Goal: Navigation & Orientation: Understand site structure

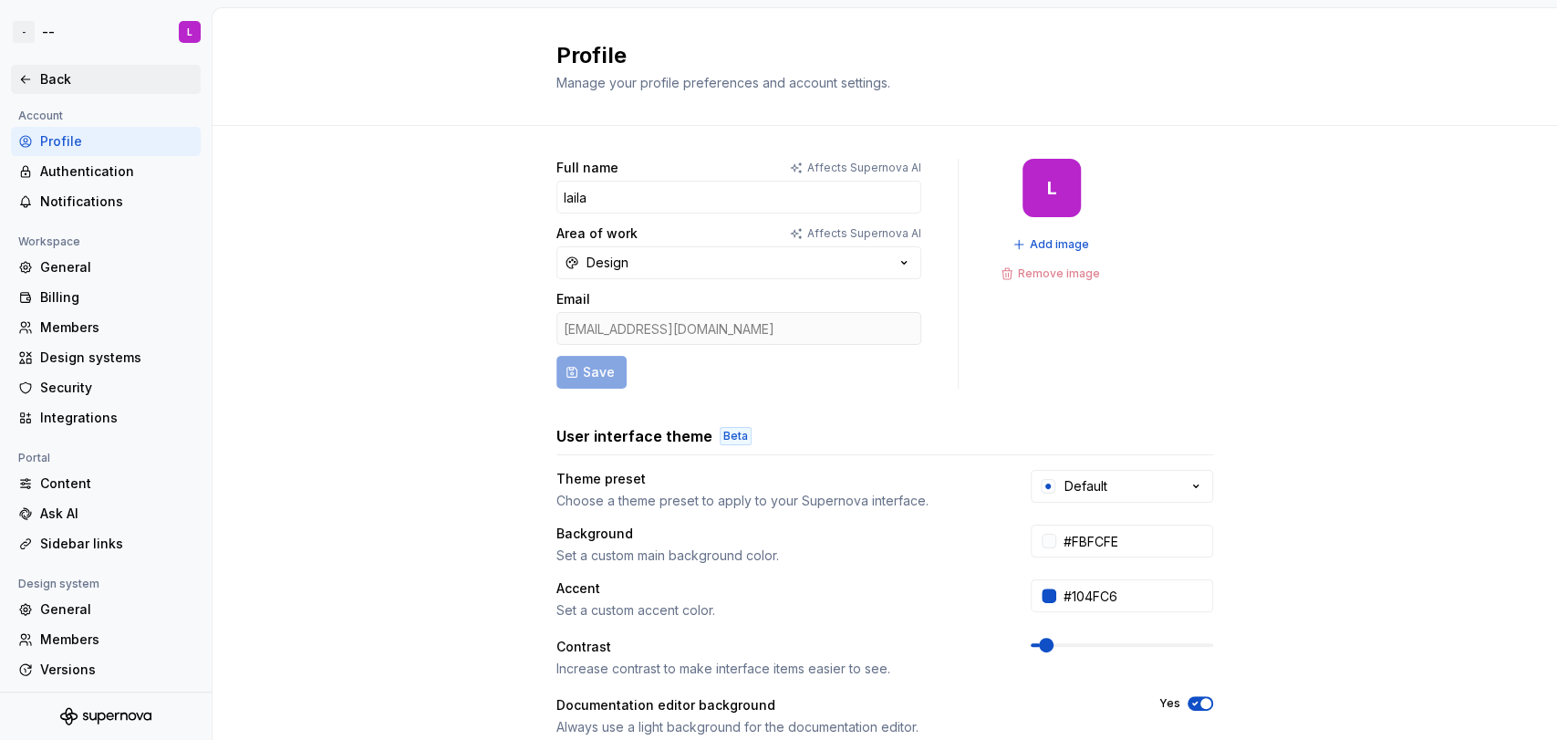
click at [38, 82] on div "Back" at bounding box center [105, 79] width 175 height 18
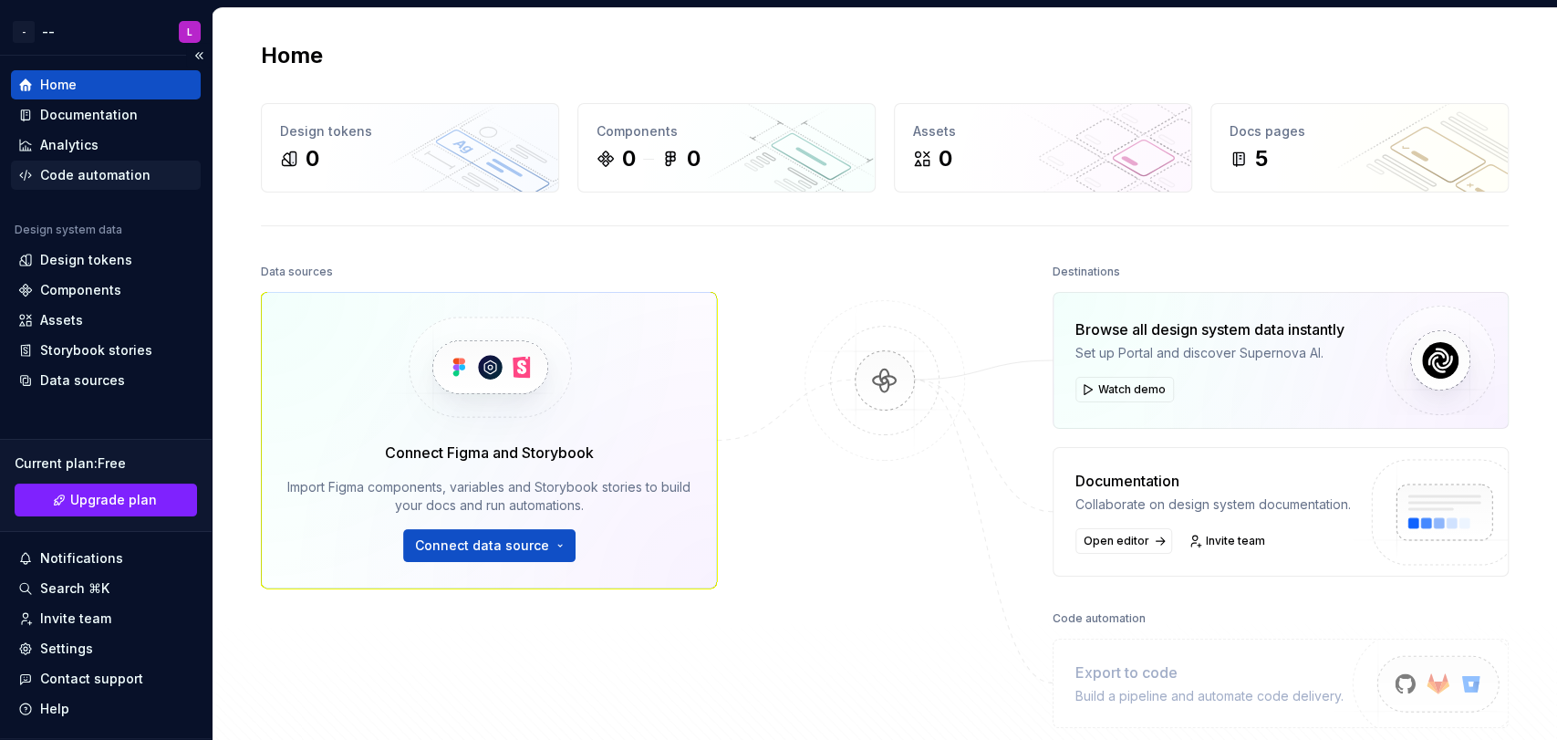
click at [86, 163] on div "Code automation" at bounding box center [106, 174] width 190 height 29
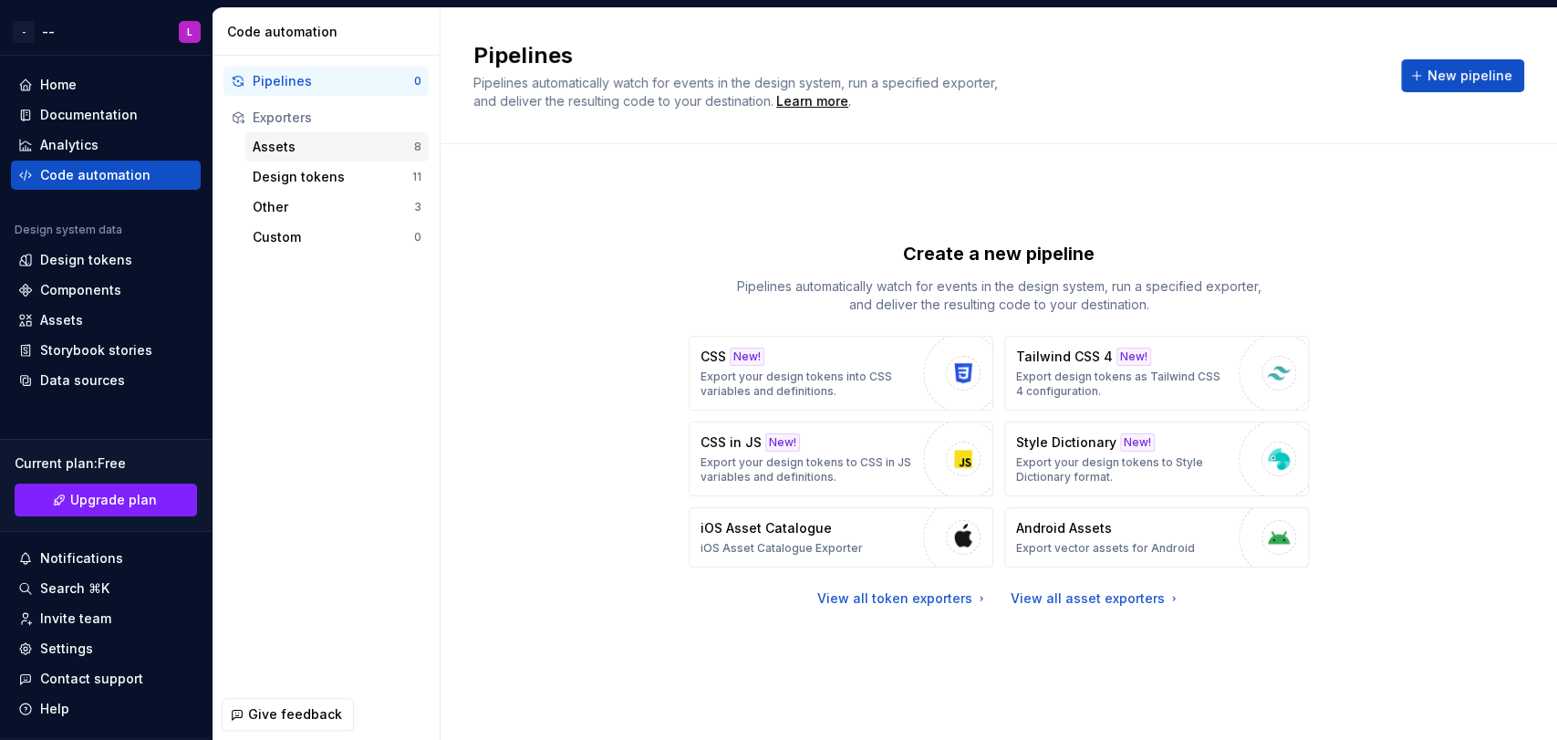
click at [282, 140] on div "Assets" at bounding box center [333, 147] width 161 height 18
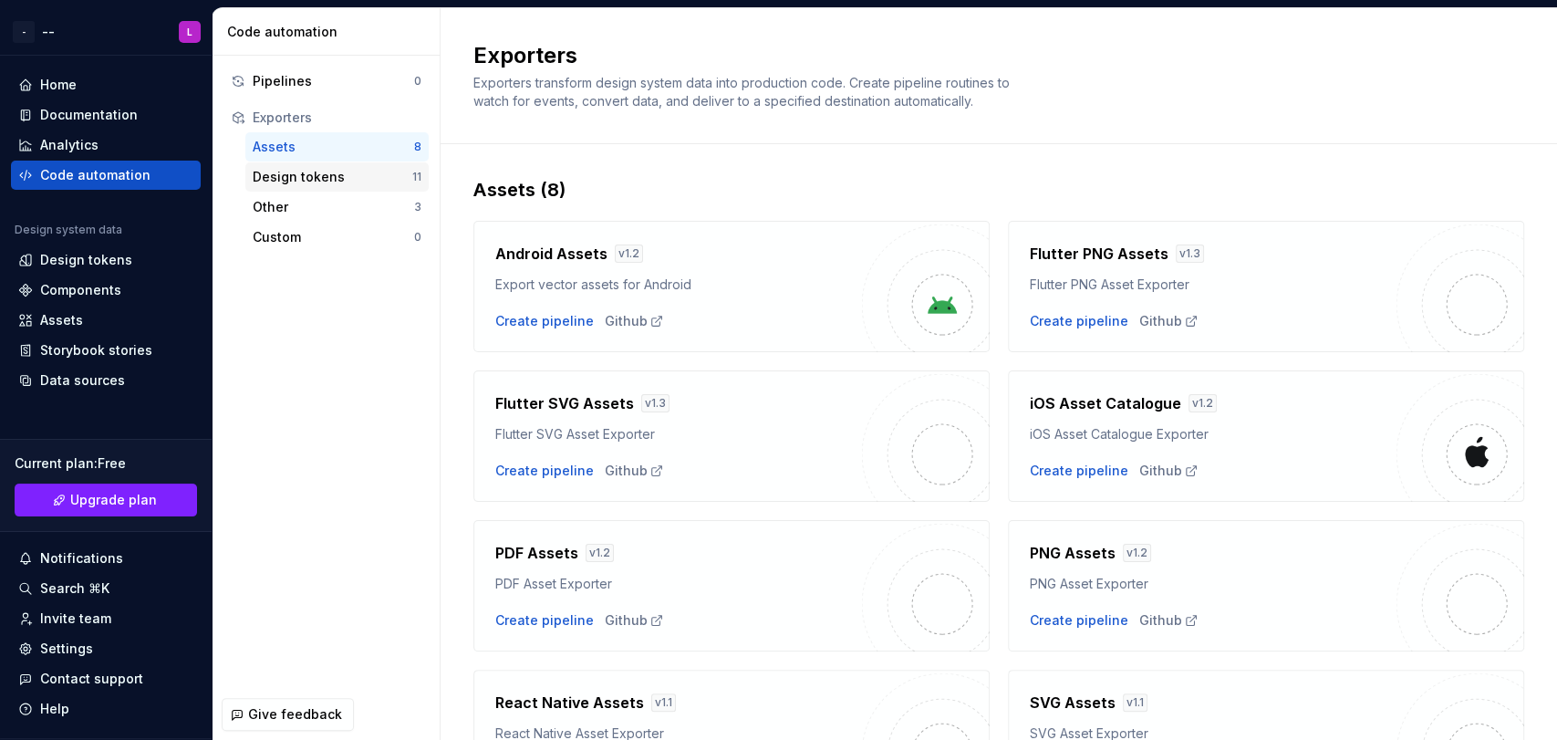
click at [314, 171] on div "Design tokens" at bounding box center [333, 177] width 160 height 18
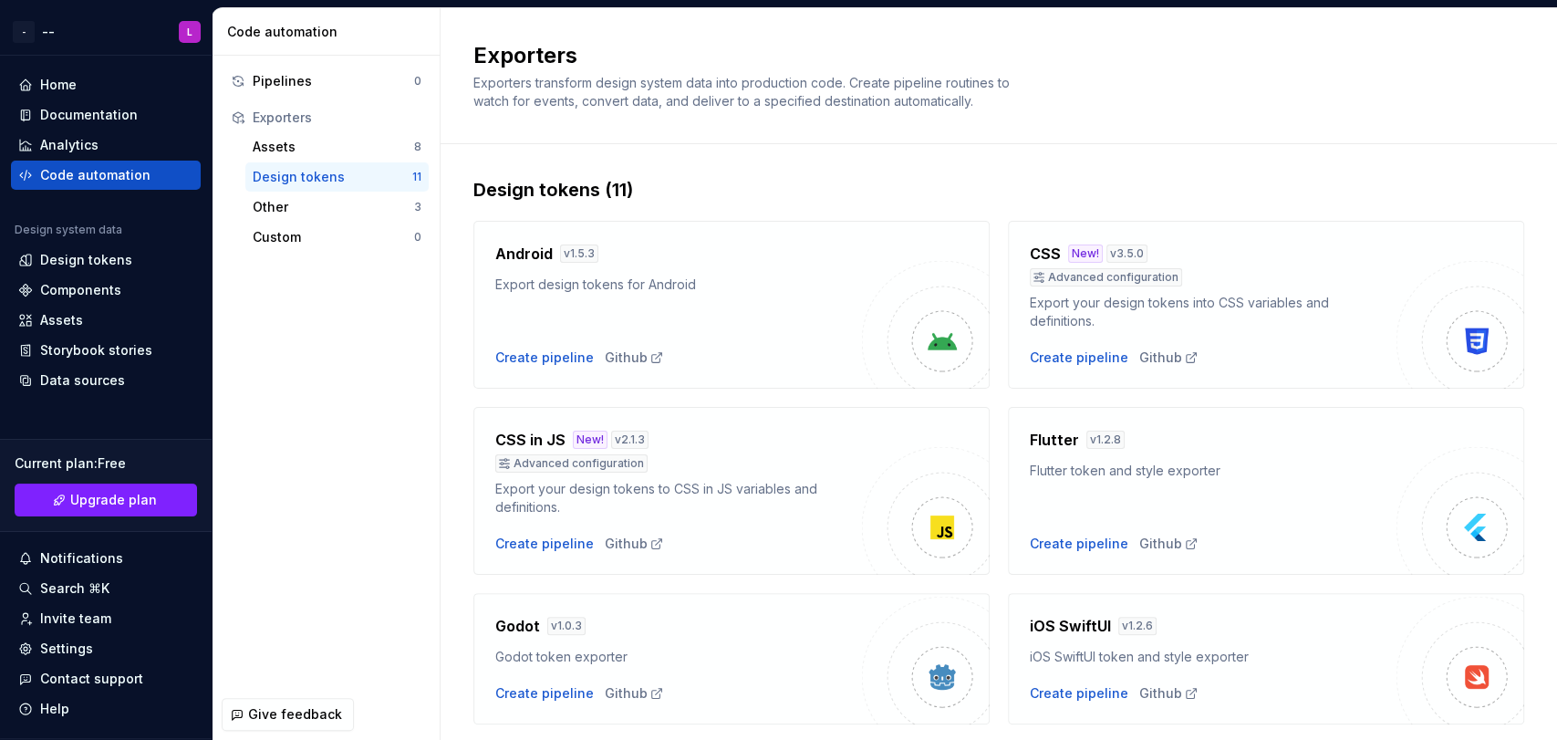
scroll to position [557, 0]
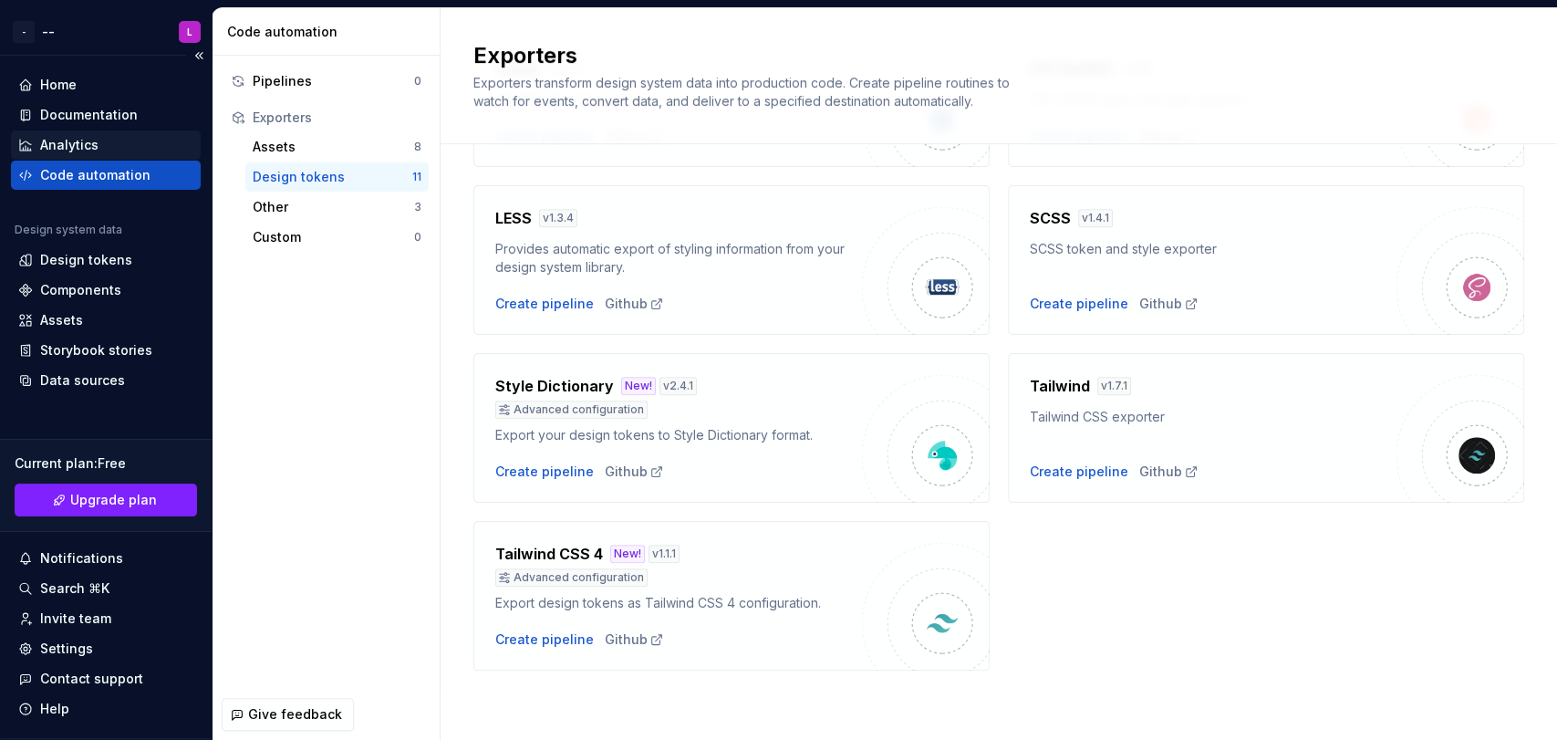
click at [109, 148] on div "Analytics" at bounding box center [105, 145] width 175 height 18
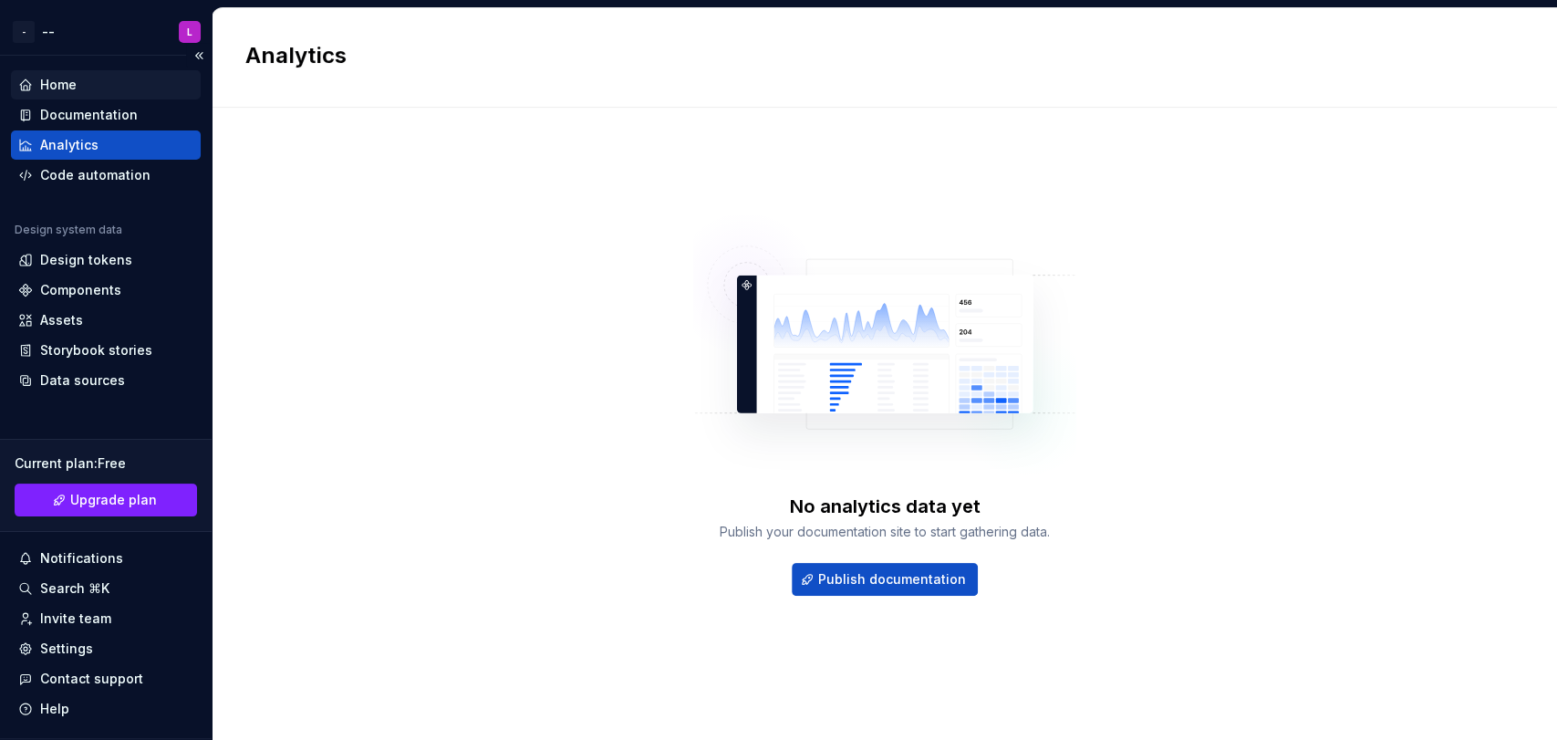
click at [105, 87] on div "Home" at bounding box center [105, 85] width 175 height 18
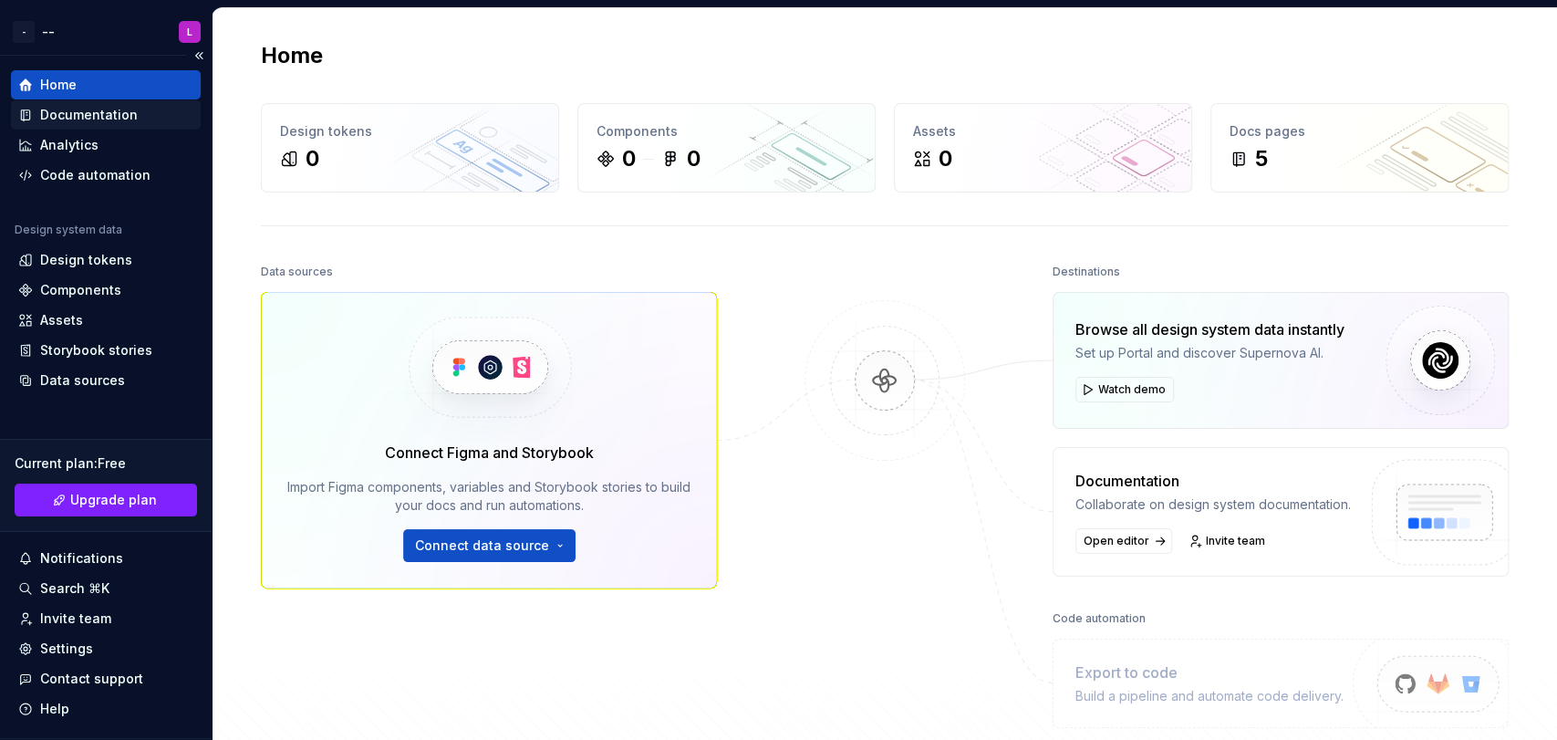
click at [110, 112] on div "Documentation" at bounding box center [89, 115] width 98 height 18
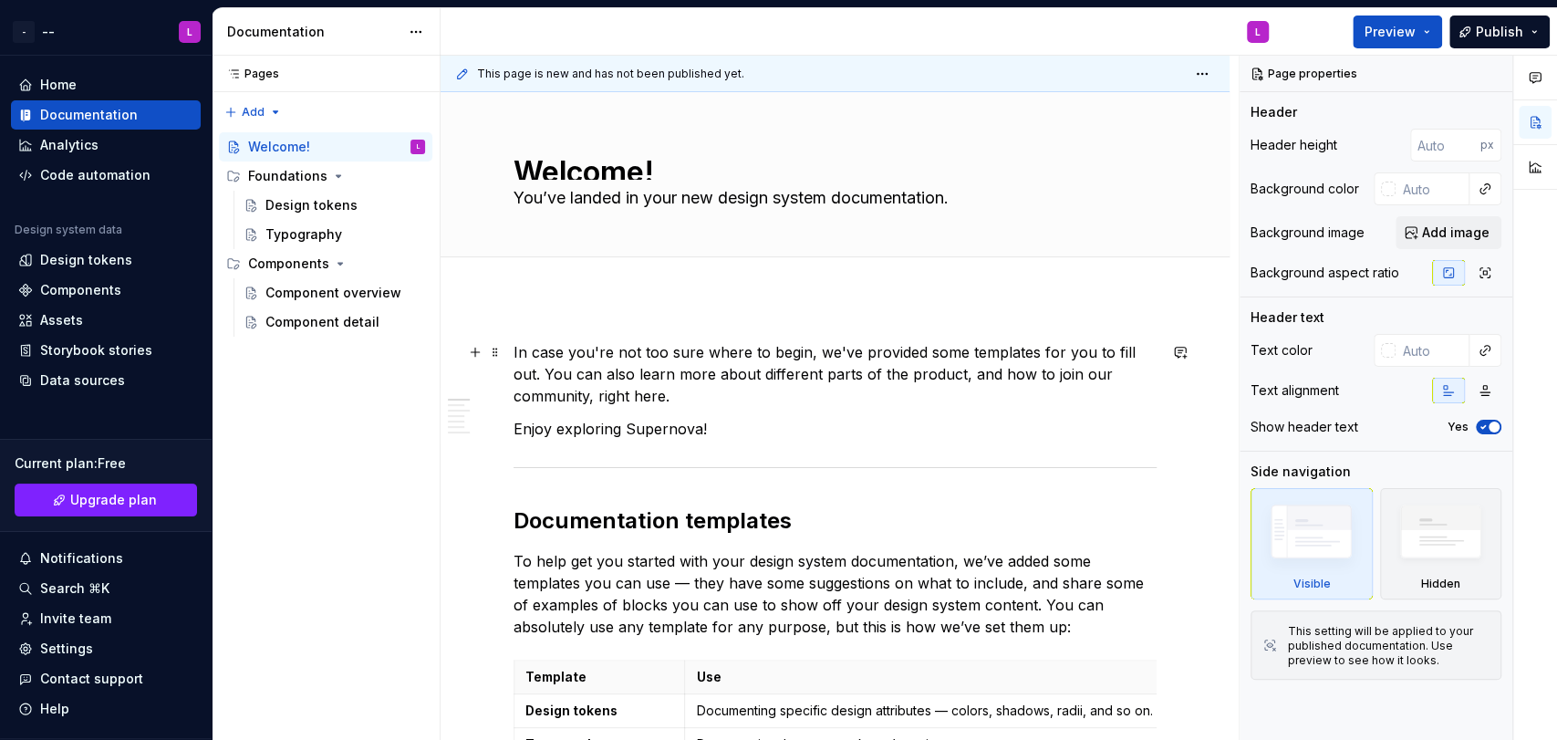
type textarea "*"
